Goal: Task Accomplishment & Management: Use online tool/utility

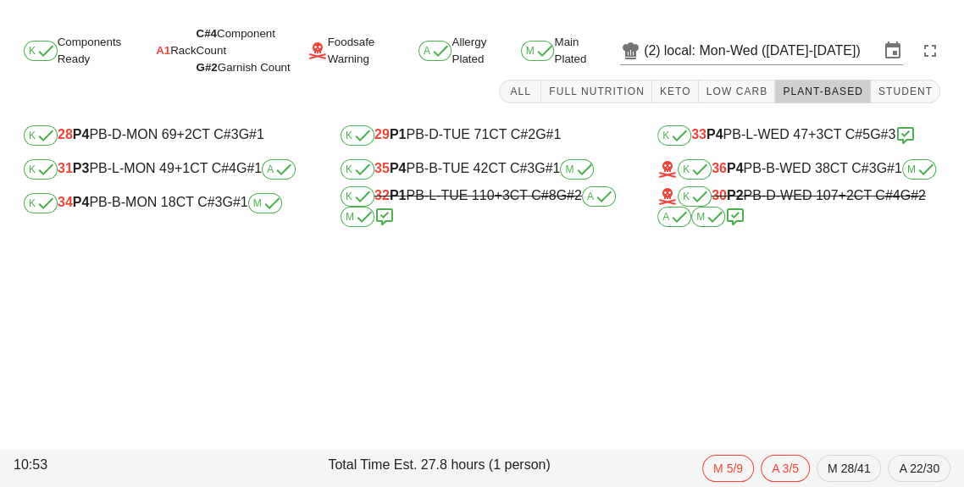
click at [742, 60] on input "local: Mon-Wed ([DATE]-[DATE])" at bounding box center [771, 50] width 215 height 27
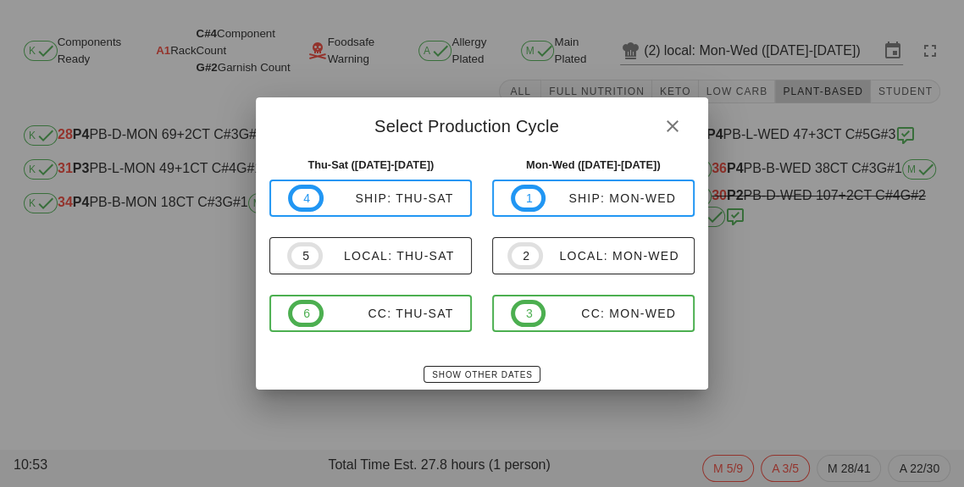
click at [798, 284] on div at bounding box center [482, 243] width 964 height 487
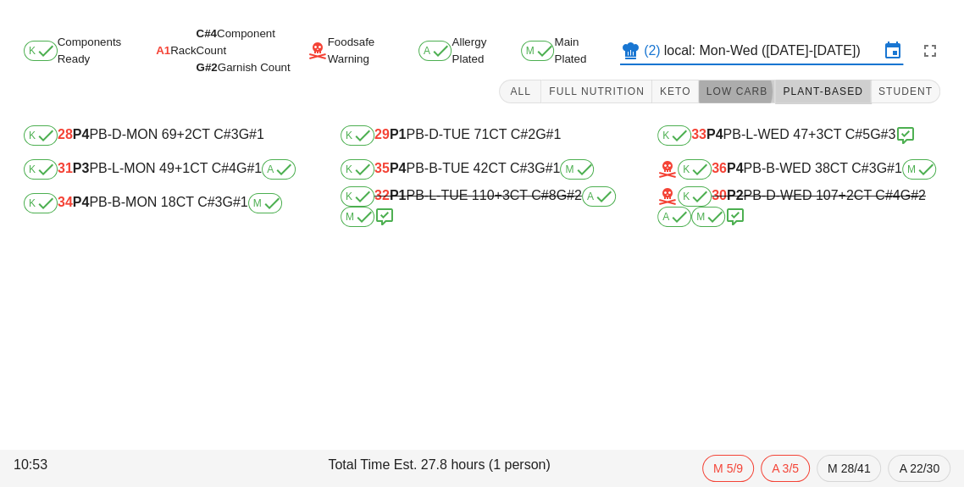
click at [731, 95] on span "Low Carb" at bounding box center [736, 92] width 63 height 12
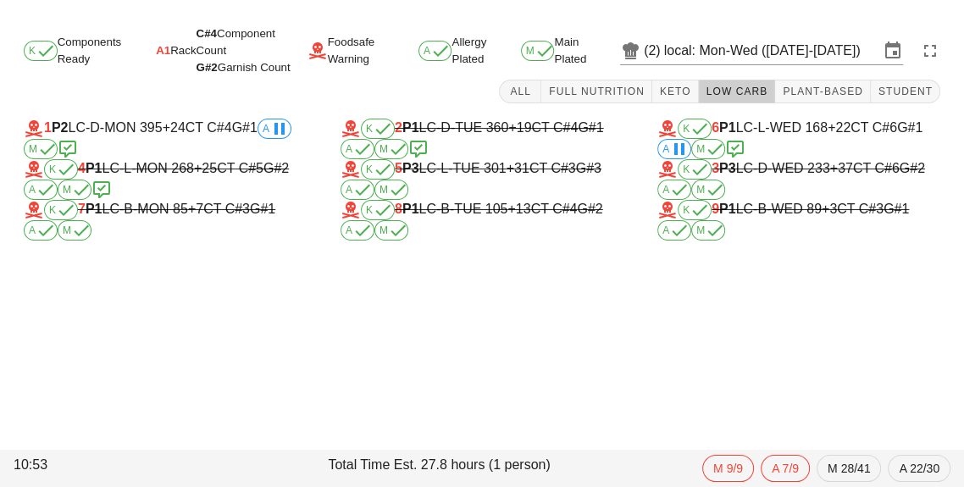
click at [749, 52] on input "local: Mon-Wed ([DATE]-[DATE])" at bounding box center [771, 50] width 215 height 27
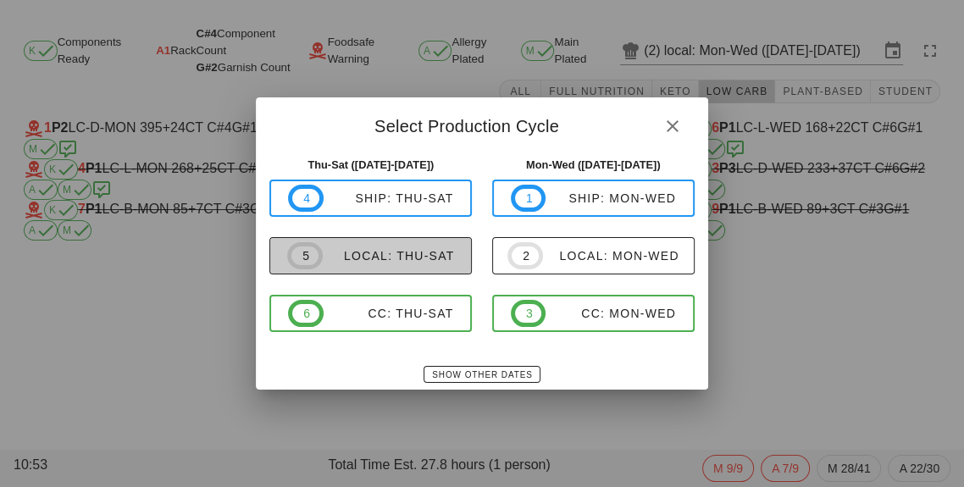
click at [420, 254] on div "local: Thu-Sat" at bounding box center [389, 256] width 132 height 14
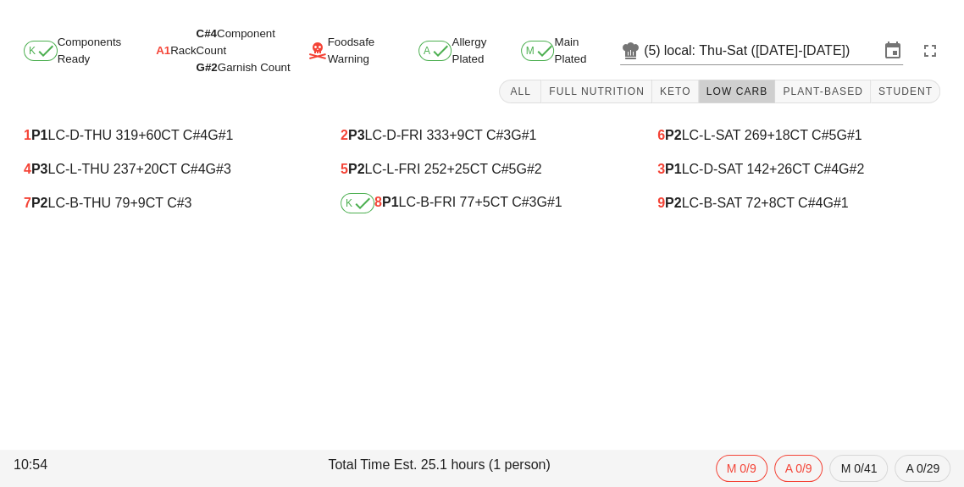
click at [431, 211] on div "K 8 P1 LC-B-FRI 77 +5 CT C#3 G#1" at bounding box center [481, 203] width 283 height 20
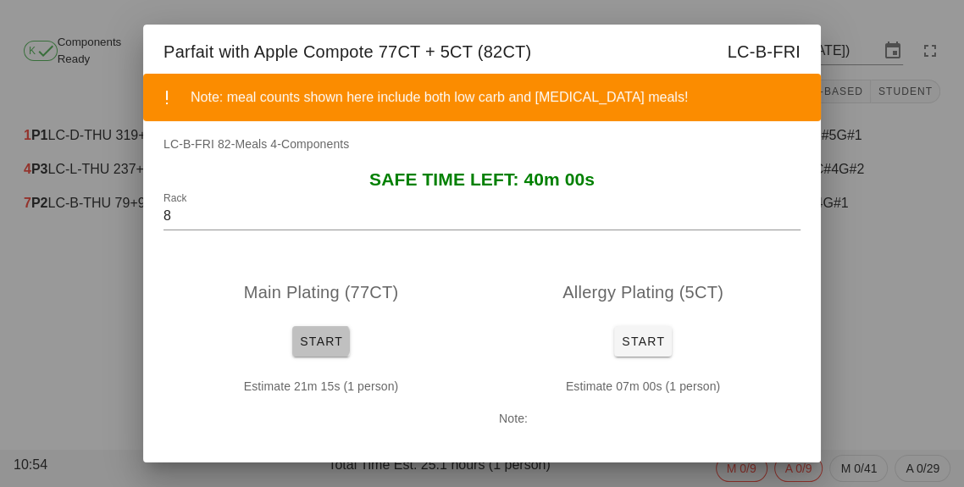
scroll to position [52, 0]
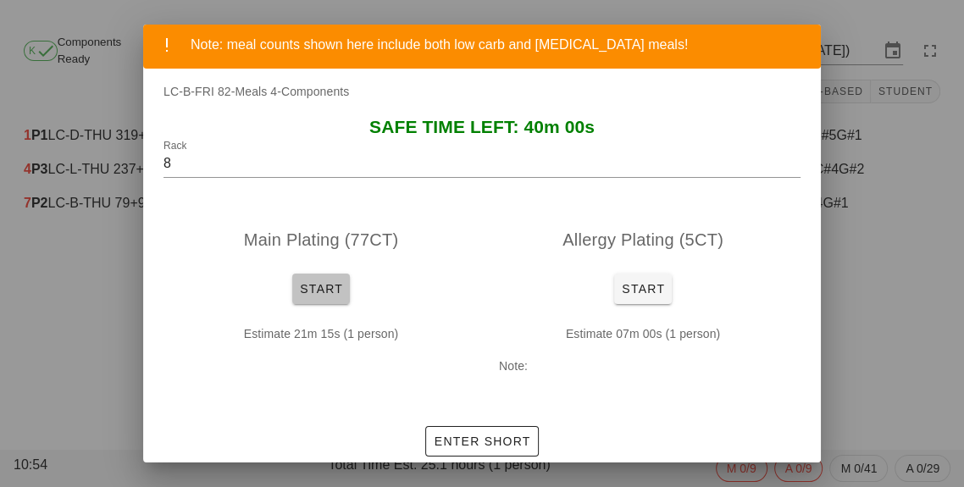
click at [313, 296] on button "Start" at bounding box center [321, 289] width 58 height 30
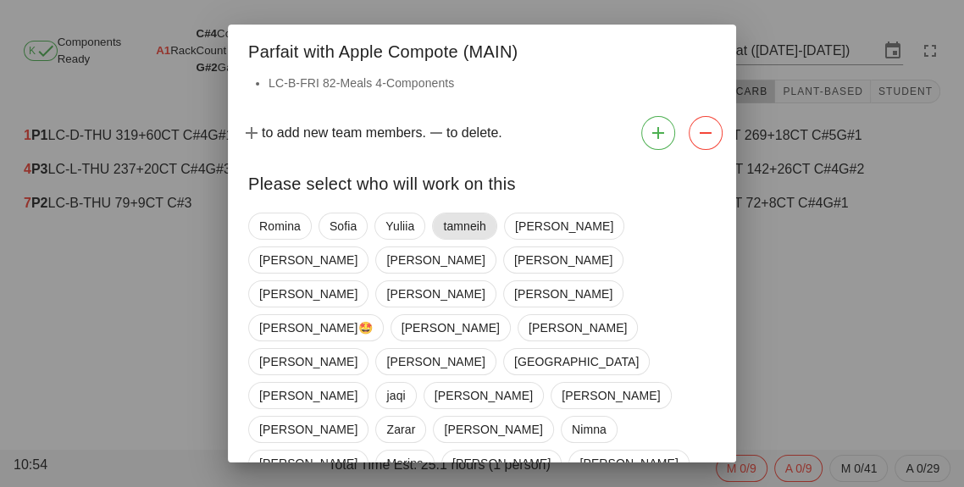
click at [451, 230] on span "tamneih" at bounding box center [464, 225] width 43 height 25
click at [433, 416] on span "[PERSON_NAME]" at bounding box center [493, 429] width 120 height 27
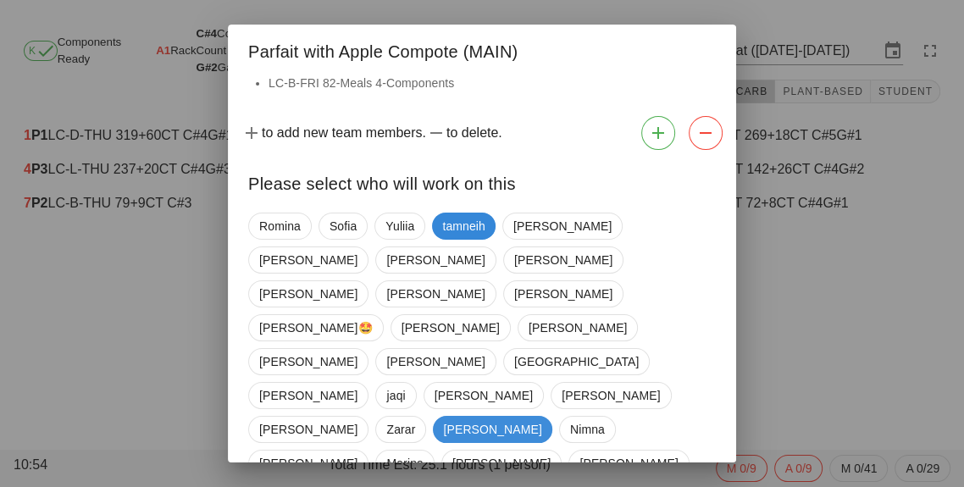
click at [443, 416] on span "[PERSON_NAME]" at bounding box center [492, 429] width 98 height 27
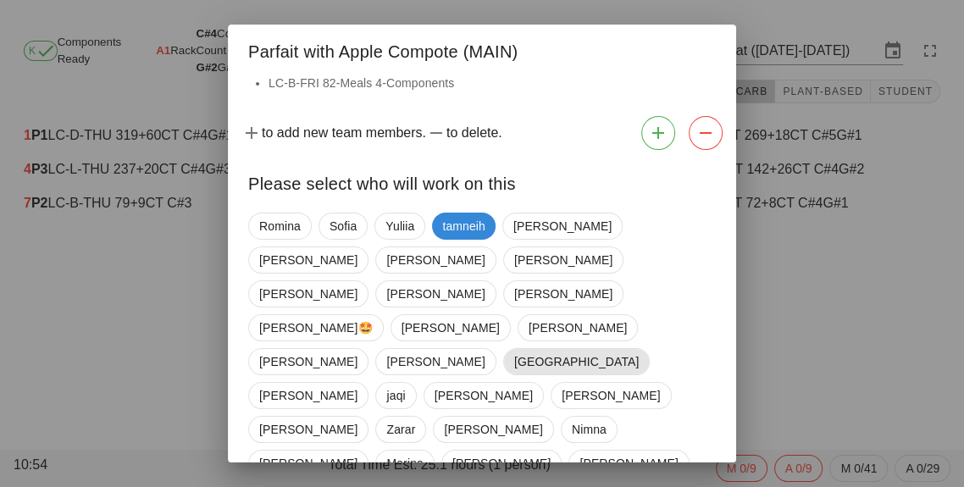
click at [503, 348] on span "[GEOGRAPHIC_DATA]" at bounding box center [576, 361] width 146 height 27
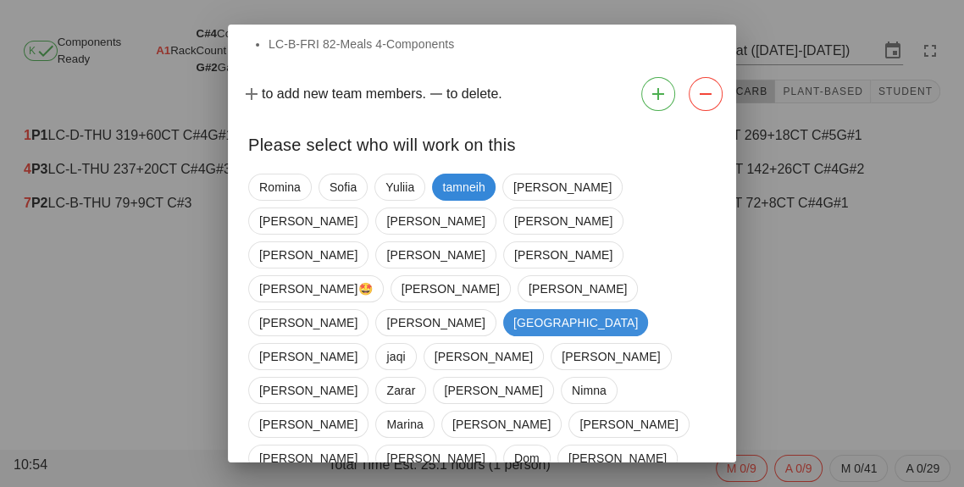
scroll to position [81, 0]
